Goal: Book appointment/travel/reservation

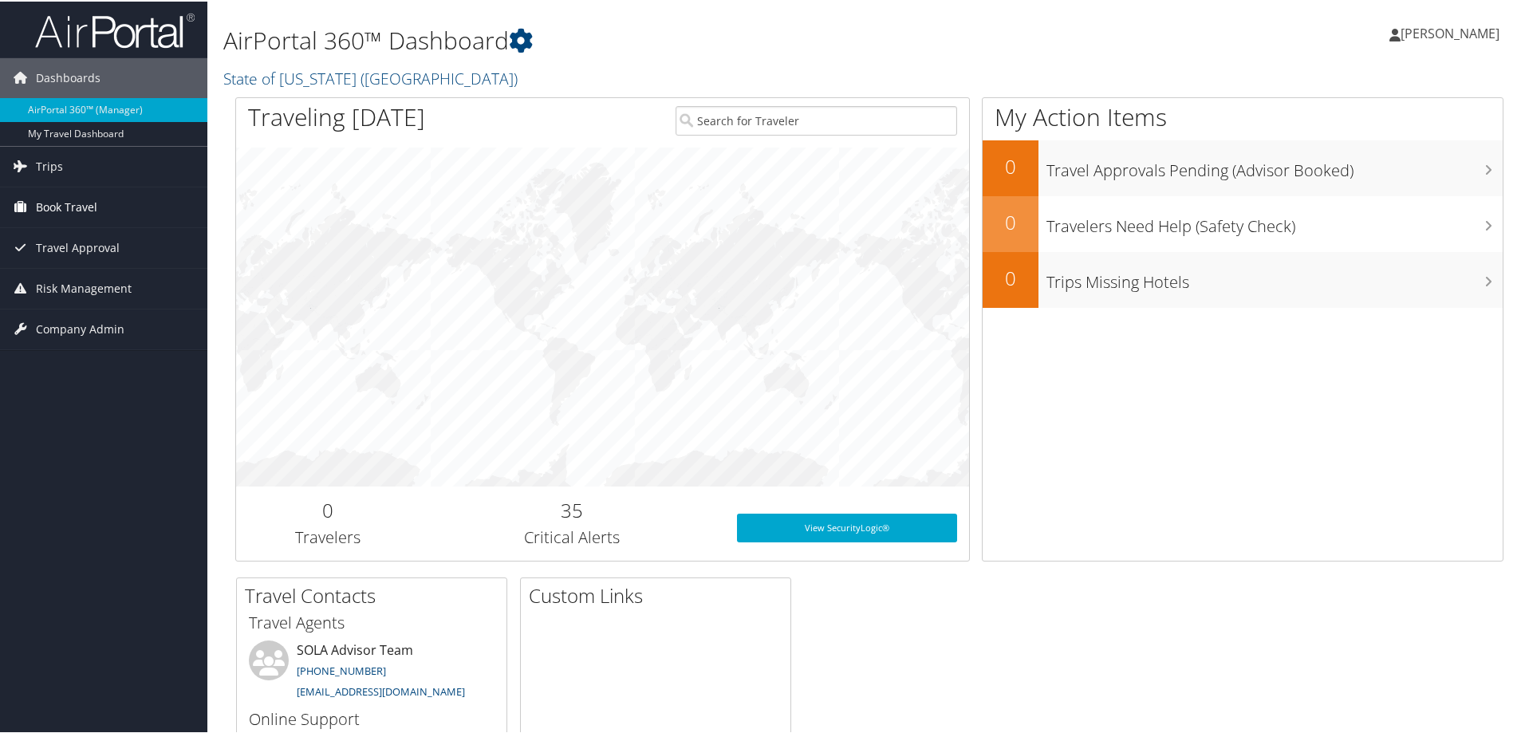
click at [80, 204] on span "Book Travel" at bounding box center [66, 206] width 61 height 40
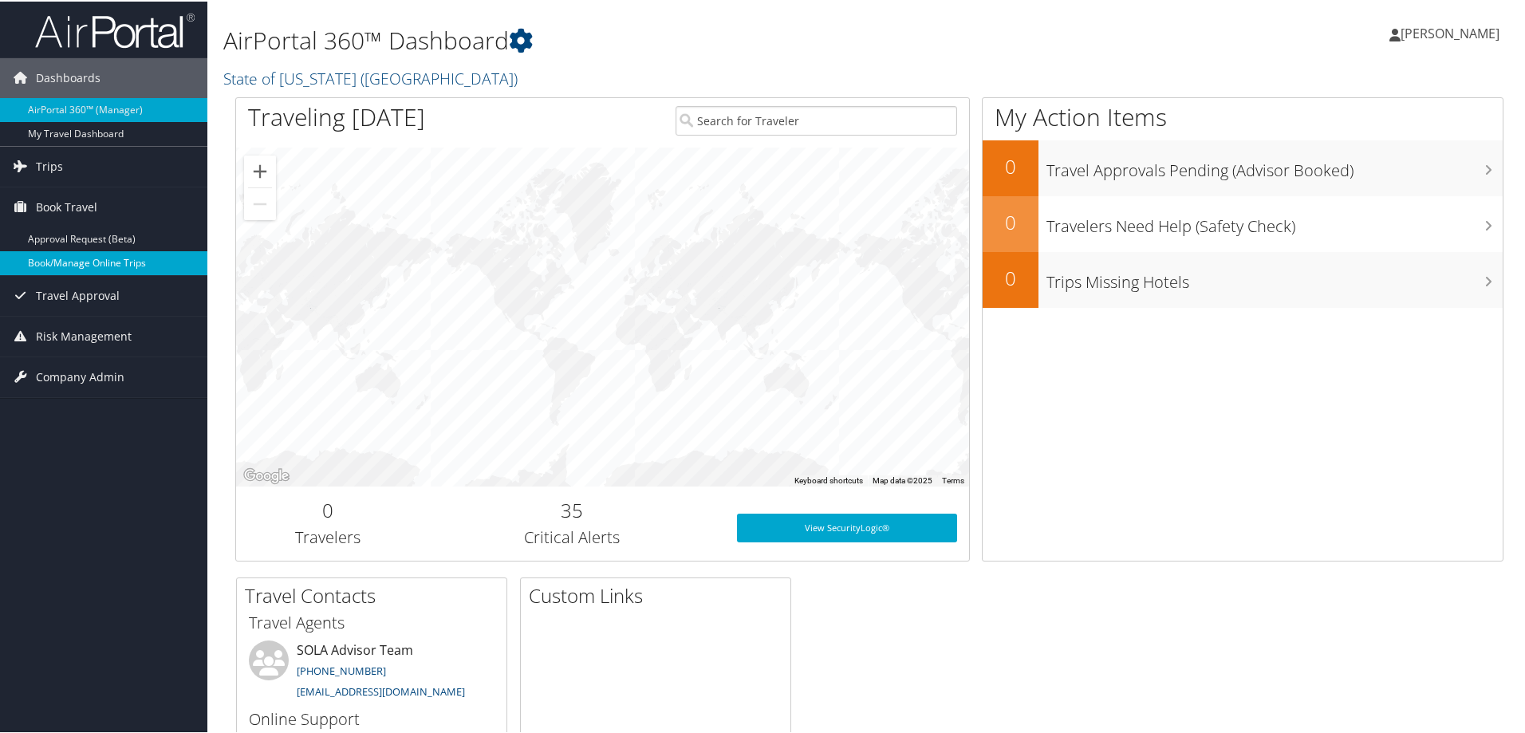
click at [59, 266] on link "Book/Manage Online Trips" at bounding box center [103, 262] width 207 height 24
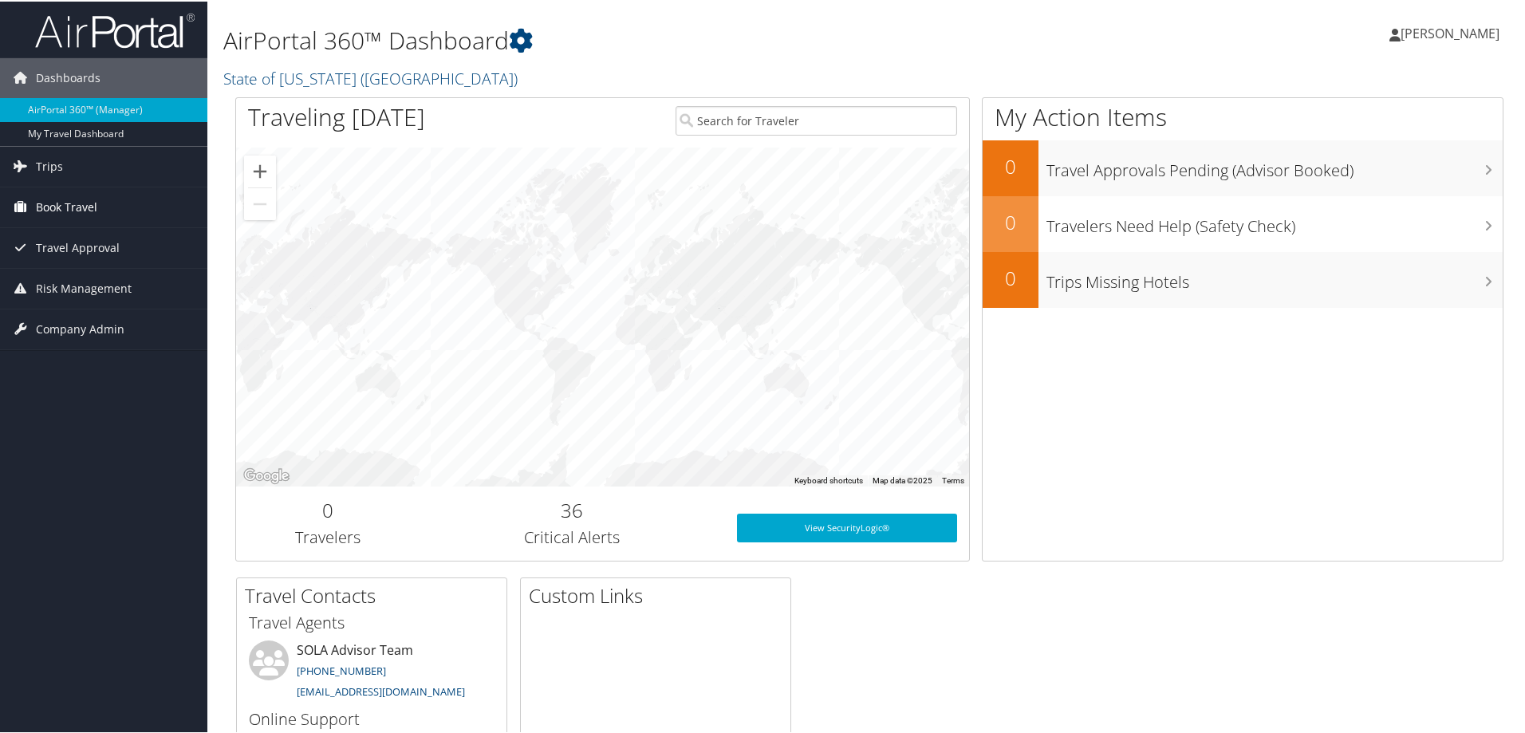
click at [70, 202] on span "Book Travel" at bounding box center [66, 206] width 61 height 40
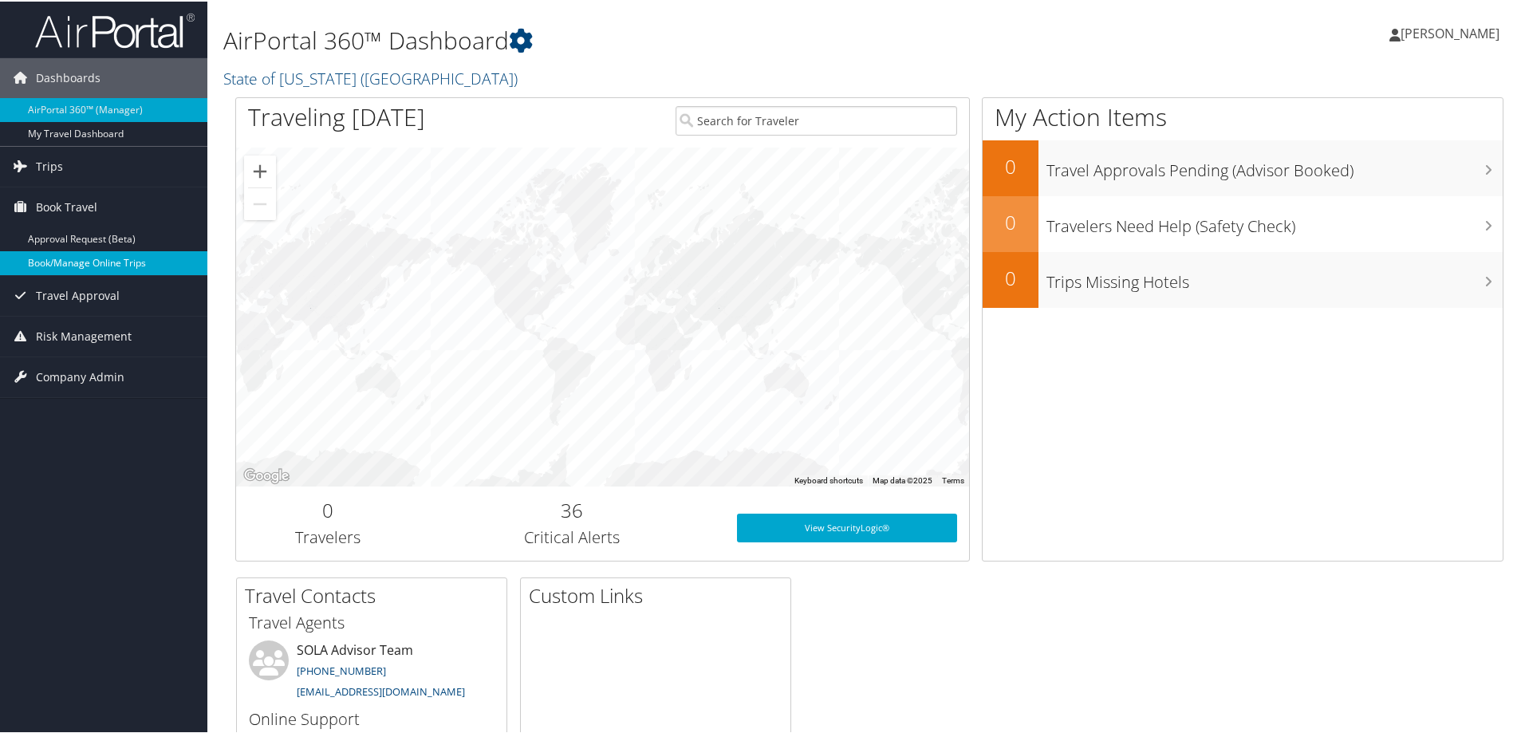
click at [51, 261] on link "Book/Manage Online Trips" at bounding box center [103, 262] width 207 height 24
